Goal: Navigation & Orientation: Find specific page/section

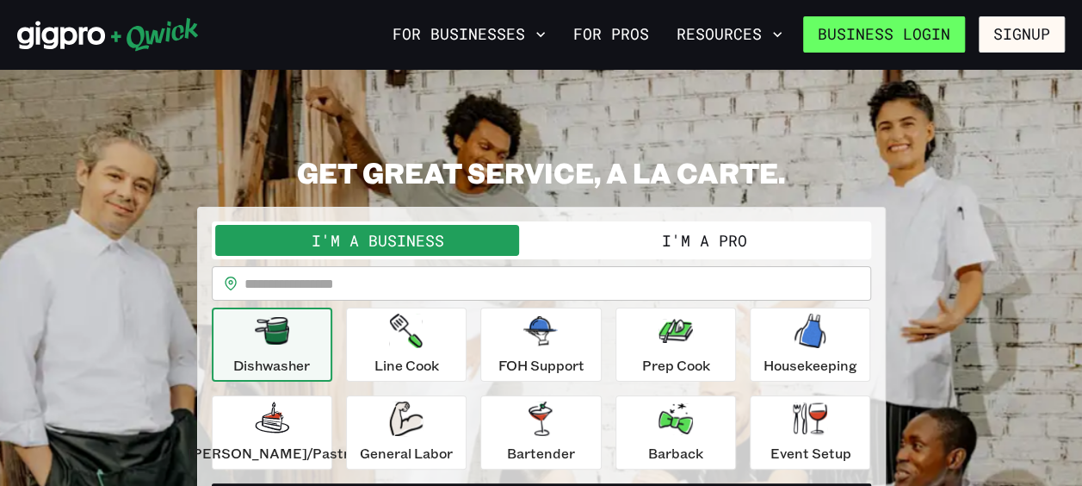
click at [928, 27] on link "Business Login" at bounding box center [884, 34] width 162 height 36
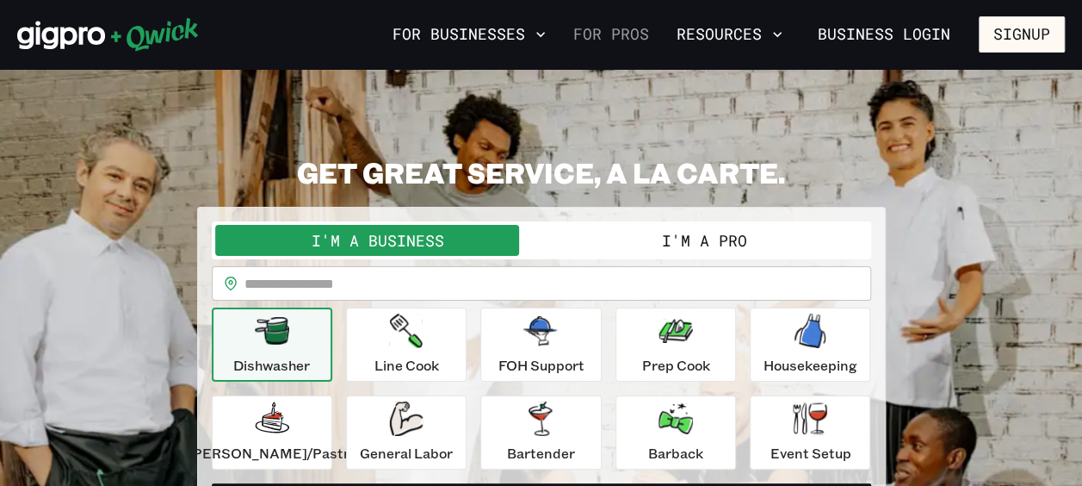
click at [623, 29] on link "For Pros" at bounding box center [612, 34] width 90 height 29
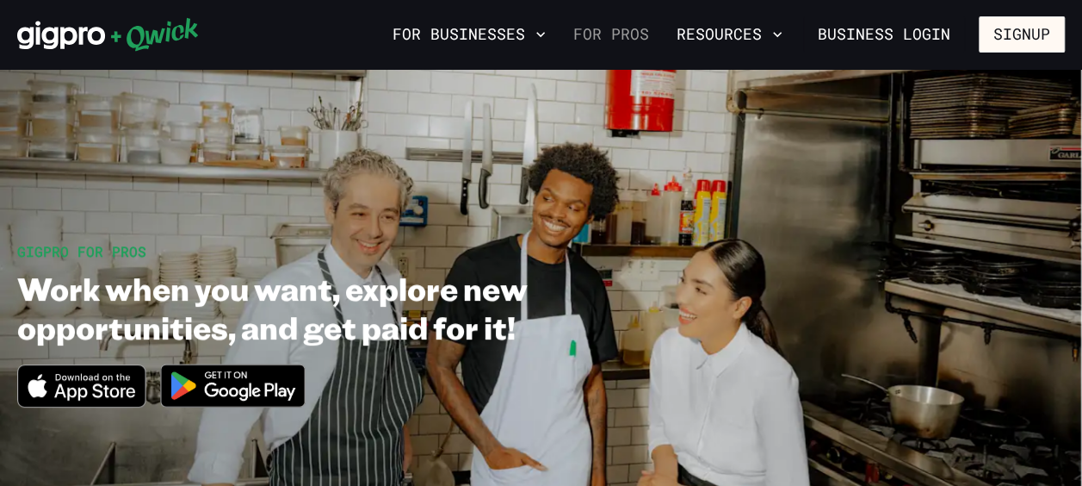
click at [634, 36] on link "For Pros" at bounding box center [612, 34] width 90 height 29
click at [611, 32] on link "For Pros" at bounding box center [612, 34] width 90 height 29
click at [625, 32] on link "For Pros" at bounding box center [612, 34] width 90 height 29
